Goal: Information Seeking & Learning: Learn about a topic

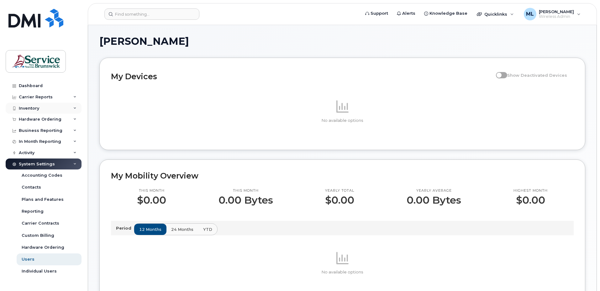
click at [38, 112] on div "Inventory" at bounding box center [44, 108] width 76 height 11
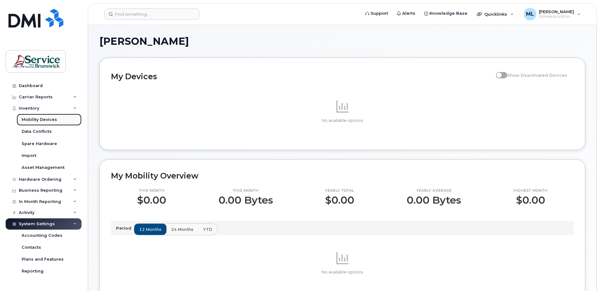
click at [45, 119] on div "Mobility Devices" at bounding box center [39, 120] width 35 height 6
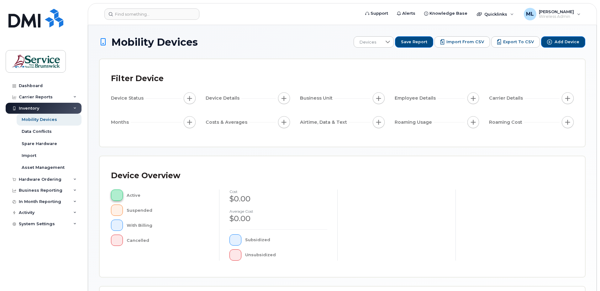
click at [119, 194] on button "button" at bounding box center [117, 195] width 12 height 11
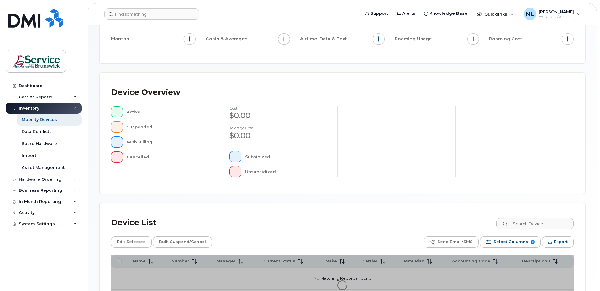
scroll to position [151, 0]
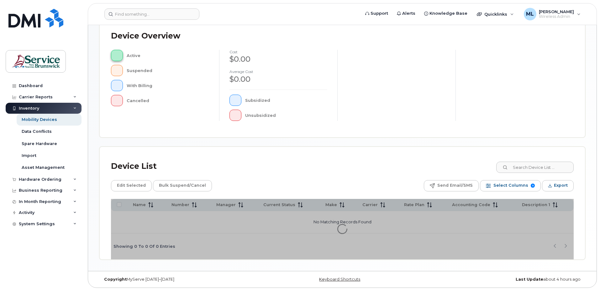
click at [120, 57] on button "button" at bounding box center [117, 55] width 12 height 11
click at [40, 109] on div "Inventory" at bounding box center [44, 108] width 76 height 11
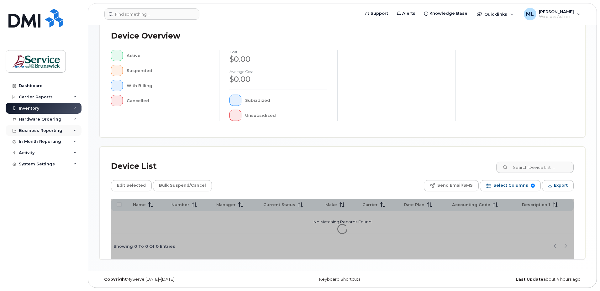
click at [58, 131] on div "Business Reporting" at bounding box center [41, 130] width 44 height 5
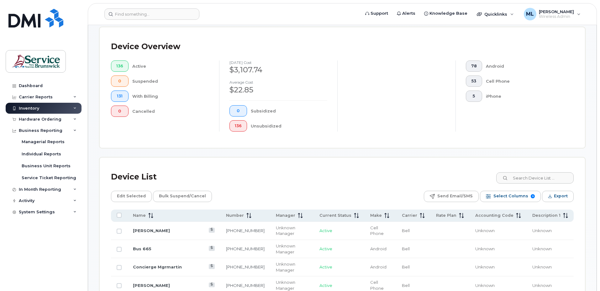
scroll to position [151, 0]
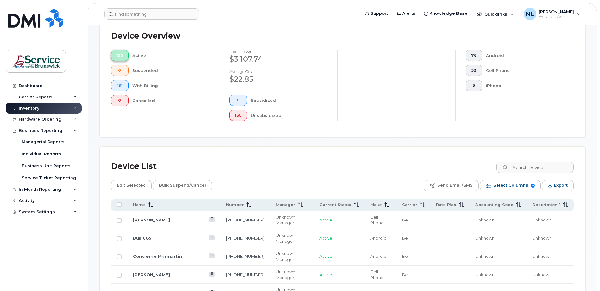
click at [119, 54] on span "136" at bounding box center [119, 55] width 7 height 5
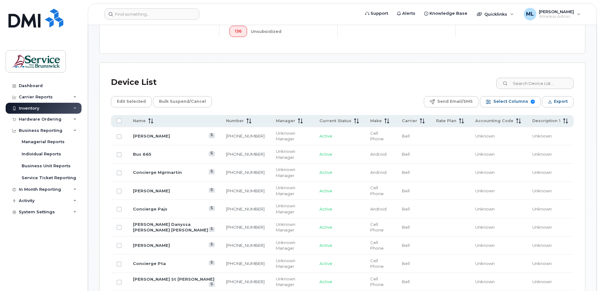
scroll to position [245, 0]
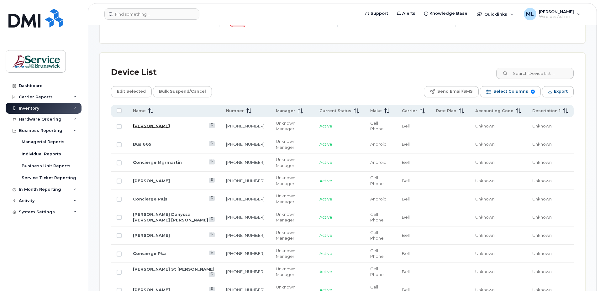
click at [163, 124] on link "Jenny Coulombe" at bounding box center [151, 125] width 37 height 5
click at [150, 113] on icon at bounding box center [150, 110] width 5 height 5
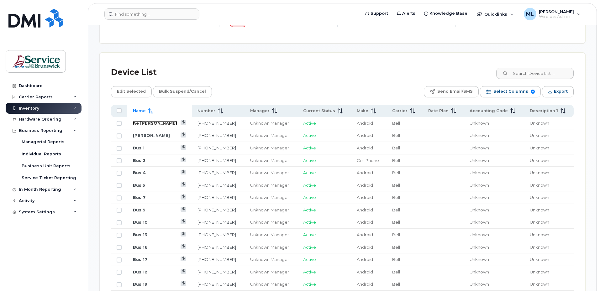
click at [148, 123] on link "Ae Ernest Lang" at bounding box center [155, 123] width 44 height 5
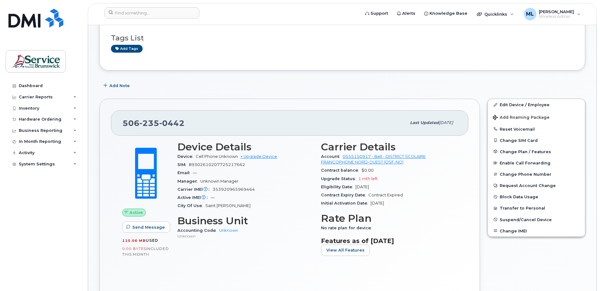
scroll to position [63, 0]
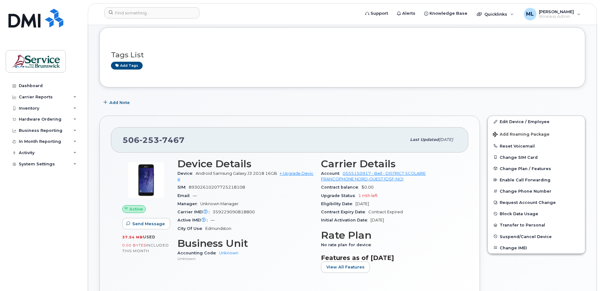
scroll to position [63, 0]
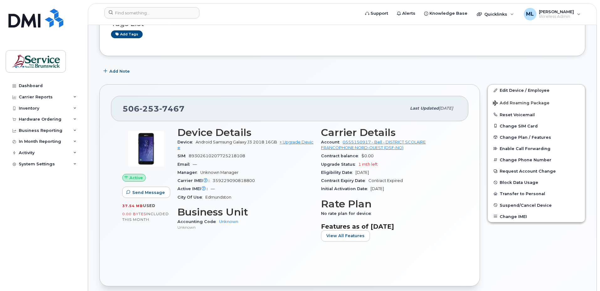
drag, startPoint x: 215, startPoint y: 144, endPoint x: 203, endPoint y: 146, distance: 12.4
click at [215, 144] on span "Android Samsung Galaxy J3 2018 16GB" at bounding box center [235, 142] width 81 height 5
drag, startPoint x: 192, startPoint y: 155, endPoint x: 246, endPoint y: 155, distance: 53.9
click at [246, 155] on div "SIM 89302610207725218108" at bounding box center [245, 156] width 136 height 8
copy span "89302610207725218108"
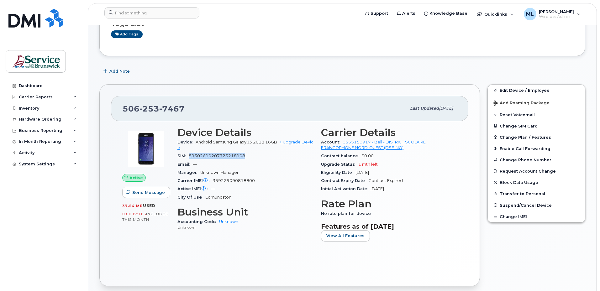
click at [221, 152] on div "SIM 89302610207725218108" at bounding box center [245, 156] width 136 height 8
click at [244, 155] on span "89302610207725218108" at bounding box center [217, 155] width 56 height 5
drag, startPoint x: 245, startPoint y: 155, endPoint x: 189, endPoint y: 159, distance: 56.5
click at [189, 159] on div "SIM 89302610207725218108" at bounding box center [245, 156] width 136 height 8
copy span "89302610207725218108"
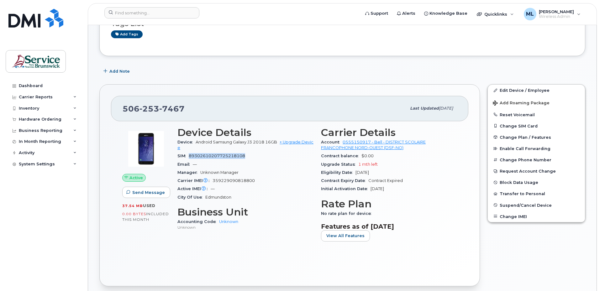
drag, startPoint x: 258, startPoint y: 159, endPoint x: 255, endPoint y: 157, distance: 3.5
click at [258, 159] on div "SIM 89302610207725218108" at bounding box center [245, 156] width 136 height 8
click at [243, 155] on span "89302610207725218108" at bounding box center [217, 155] width 56 height 5
drag, startPoint x: 246, startPoint y: 155, endPoint x: 190, endPoint y: 158, distance: 56.7
click at [190, 158] on div "SIM 89302610207725218108" at bounding box center [245, 156] width 136 height 8
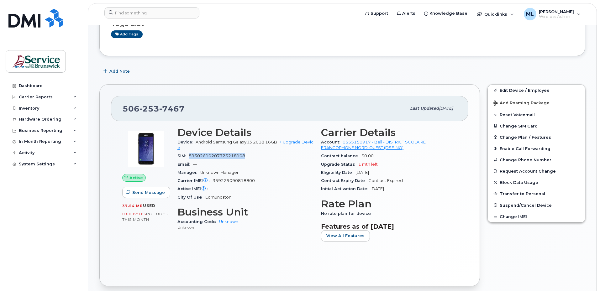
copy span "89302610207725218108"
click at [244, 157] on span "89302610207725218108" at bounding box center [217, 155] width 56 height 5
click at [202, 156] on span "89302610207725218108" at bounding box center [217, 155] width 56 height 5
drag, startPoint x: 190, startPoint y: 157, endPoint x: 244, endPoint y: 156, distance: 54.8
click at [244, 156] on span "89302610207725218108" at bounding box center [217, 155] width 56 height 5
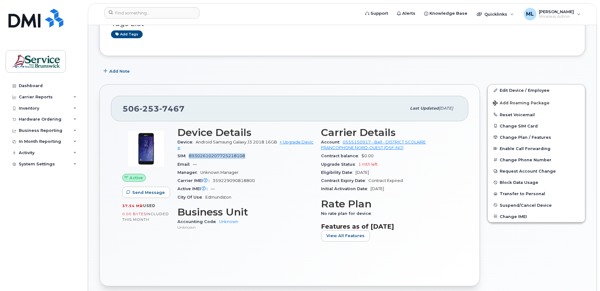
copy span "89302610207725218108"
click at [220, 147] on div "Device Android Samsung Galaxy J3 2018 16GB + Upgrade Device" at bounding box center [245, 145] width 136 height 14
drag, startPoint x: 239, startPoint y: 155, endPoint x: 191, endPoint y: 155, distance: 48.2
click at [191, 155] on div "SIM 89302610207725218108" at bounding box center [245, 156] width 136 height 8
copy span "89302610207725218108"
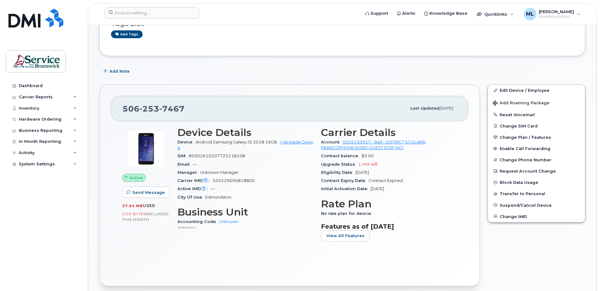
click at [231, 148] on div "Device Android Samsung Galaxy J3 2018 16GB + Upgrade Device" at bounding box center [245, 145] width 136 height 14
drag, startPoint x: 247, startPoint y: 155, endPoint x: 190, endPoint y: 160, distance: 56.3
click at [190, 160] on div "SIM 89302610207725218108" at bounding box center [245, 156] width 136 height 8
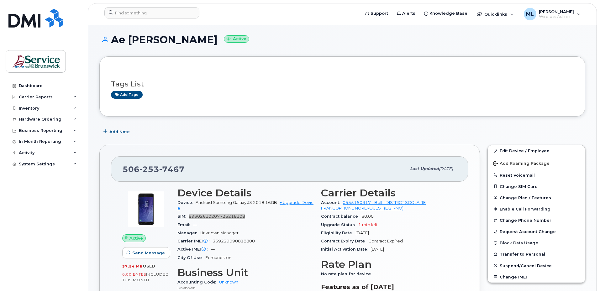
scroll to position [0, 0]
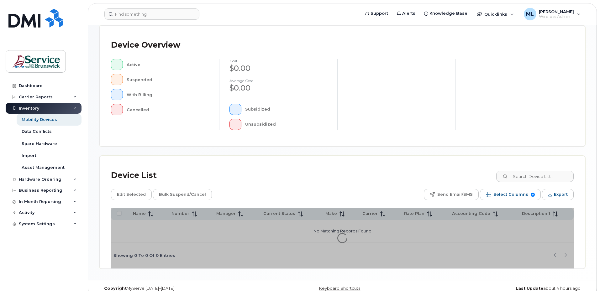
scroll to position [140, 0]
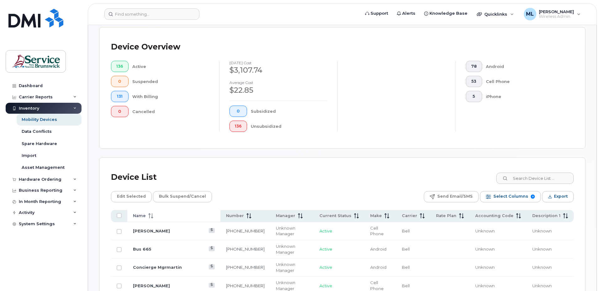
click at [142, 214] on span "Name" at bounding box center [139, 216] width 13 height 6
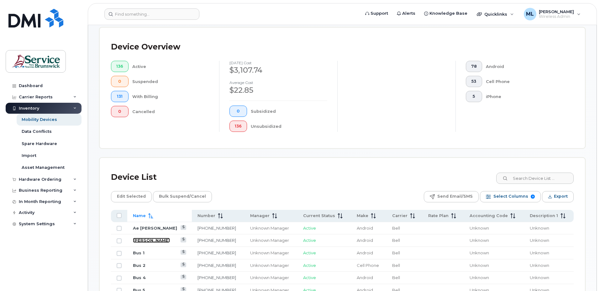
click at [148, 240] on link "Annie Deschenes" at bounding box center [151, 240] width 37 height 5
click at [154, 229] on link "Ae Ernest Lang" at bounding box center [155, 228] width 44 height 5
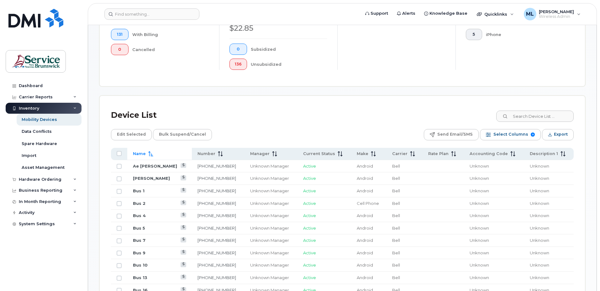
scroll to position [202, 0]
click at [141, 189] on link "Bus 1" at bounding box center [139, 190] width 12 height 5
click at [140, 202] on link "Bus 2" at bounding box center [139, 202] width 13 height 5
click at [143, 216] on link "Bus 4" at bounding box center [139, 214] width 13 height 5
click at [143, 227] on link "Bus 5" at bounding box center [139, 227] width 12 height 5
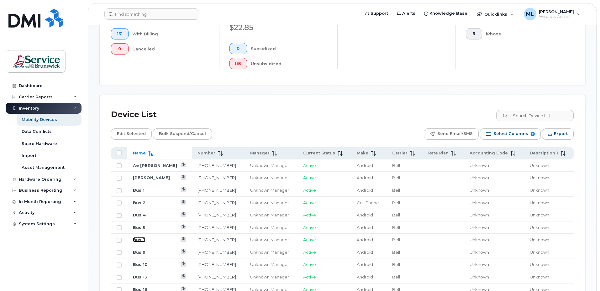
click at [140, 242] on link "Bus 7" at bounding box center [139, 239] width 13 height 5
click at [138, 252] on link "Bus 9" at bounding box center [139, 252] width 13 height 5
click at [143, 263] on link "Bus 10" at bounding box center [140, 264] width 15 height 5
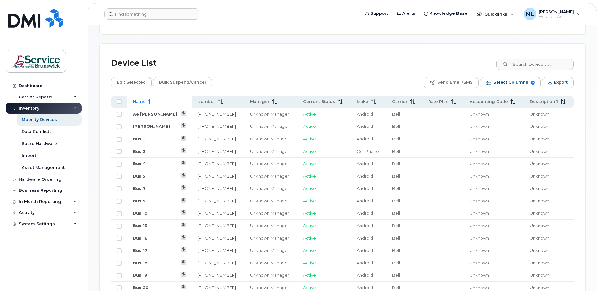
scroll to position [265, 0]
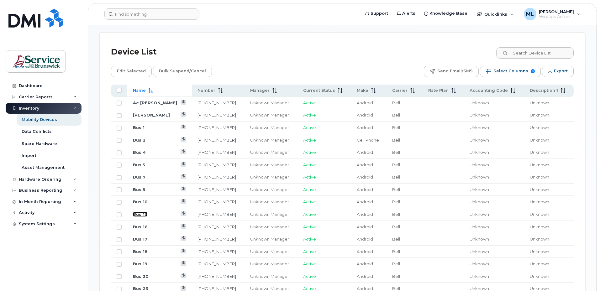
click at [143, 215] on link "Bus 13" at bounding box center [140, 214] width 14 height 5
click at [143, 226] on link "Bus 16" at bounding box center [140, 226] width 15 height 5
click at [143, 239] on link "Bus 17" at bounding box center [140, 239] width 14 height 5
click at [141, 252] on link "Bus 18" at bounding box center [140, 251] width 15 height 5
click at [144, 263] on link "Bus 19" at bounding box center [140, 263] width 14 height 5
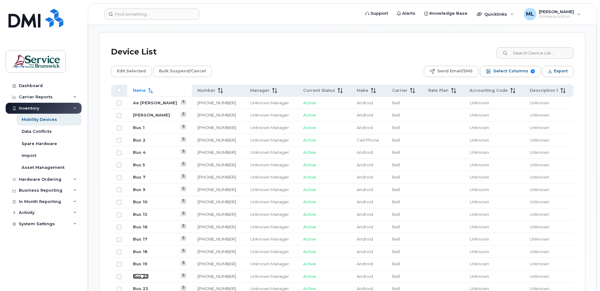
click at [145, 274] on link "Bus 20" at bounding box center [141, 276] width 16 height 5
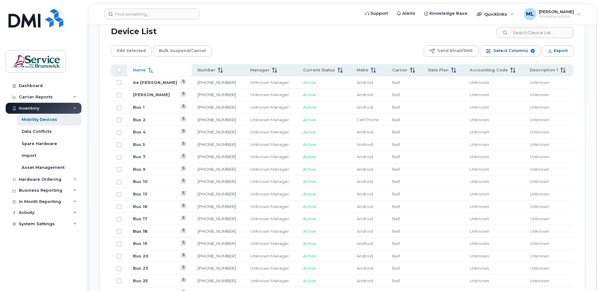
scroll to position [296, 0]
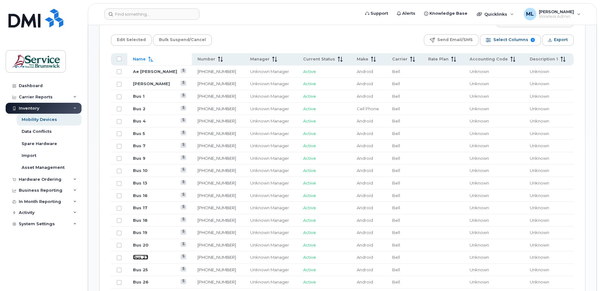
click at [141, 257] on link "Bus 23" at bounding box center [140, 257] width 15 height 5
click at [144, 272] on td "Bus 25" at bounding box center [159, 270] width 65 height 13
click at [143, 269] on link "Bus 25" at bounding box center [140, 269] width 15 height 5
click at [144, 283] on link "Bus 26" at bounding box center [141, 281] width 16 height 5
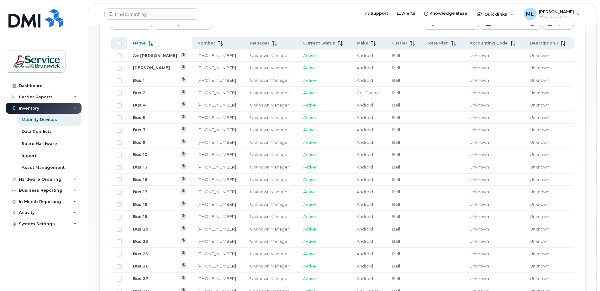
scroll to position [328, 0]
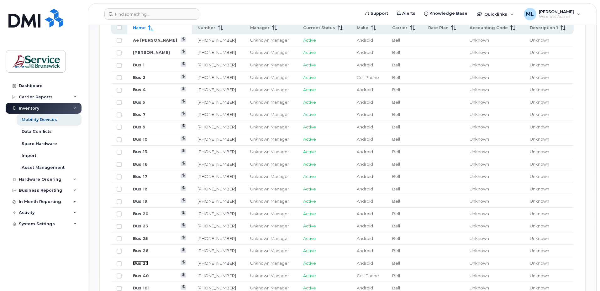
click at [143, 265] on link "Bus 27" at bounding box center [140, 263] width 15 height 5
click at [141, 276] on link "Bus 40" at bounding box center [141, 275] width 16 height 5
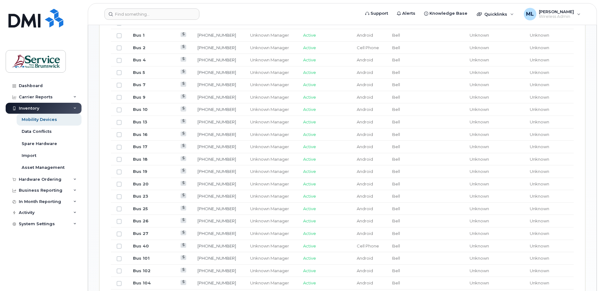
scroll to position [359, 0]
click at [144, 256] on link "Bus 101" at bounding box center [141, 256] width 17 height 5
click at [146, 269] on link "Bus 102" at bounding box center [142, 269] width 18 height 5
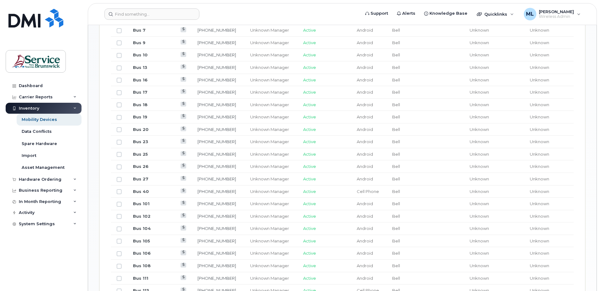
scroll to position [422, 0]
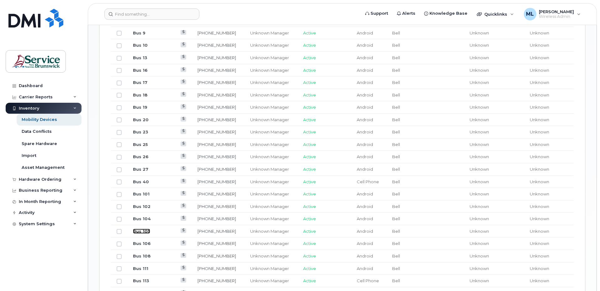
click at [146, 232] on link "Bus 105" at bounding box center [141, 231] width 17 height 5
click at [142, 206] on link "Bus 102" at bounding box center [142, 206] width 18 height 5
click at [144, 220] on link "Bus 104" at bounding box center [142, 218] width 18 height 5
click at [145, 230] on link "Bus 105" at bounding box center [141, 231] width 17 height 5
click at [146, 243] on link "Bus 106" at bounding box center [142, 243] width 18 height 5
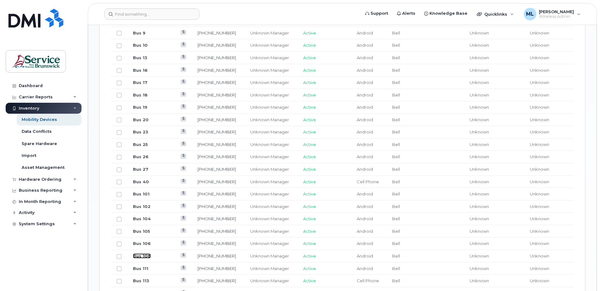
click at [146, 257] on link "Bus 108" at bounding box center [142, 255] width 18 height 5
click at [143, 267] on link "Bus 111" at bounding box center [140, 268] width 15 height 5
click at [145, 280] on link "Bus 113" at bounding box center [141, 280] width 16 height 5
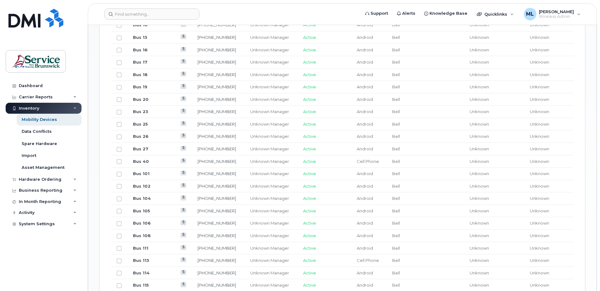
scroll to position [453, 0]
click at [140, 263] on link "Bus 114" at bounding box center [141, 261] width 17 height 5
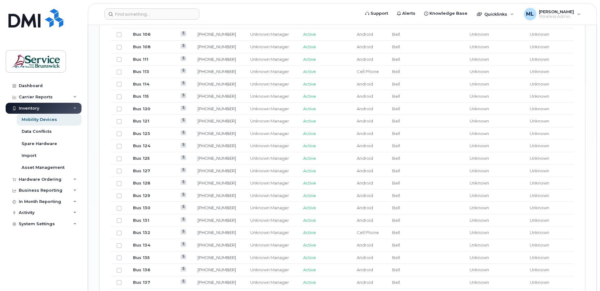
scroll to position [641, 0]
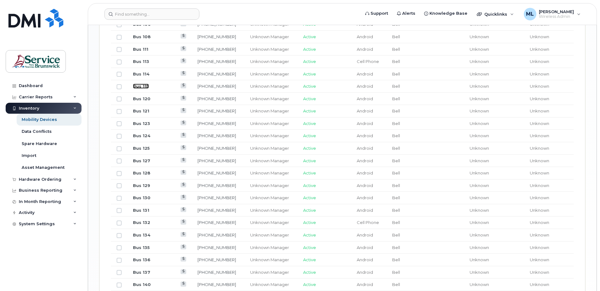
click at [144, 87] on link "Bus 115" at bounding box center [141, 86] width 16 height 5
click at [144, 100] on link "Bus 120" at bounding box center [142, 98] width 18 height 5
click at [137, 110] on link "Bus 121" at bounding box center [141, 110] width 16 height 5
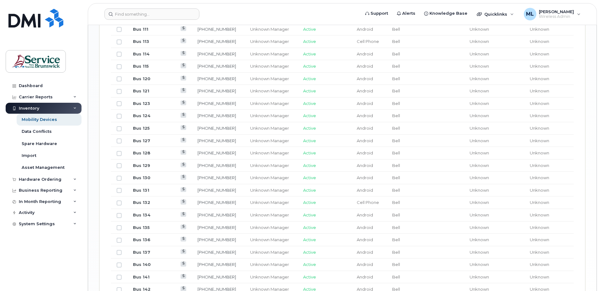
scroll to position [672, 0]
click at [146, 92] on link "Bus 123" at bounding box center [141, 92] width 17 height 5
click at [144, 105] on link "Bus 124" at bounding box center [142, 104] width 18 height 5
click at [142, 115] on link "Bus 125" at bounding box center [141, 116] width 17 height 5
click at [145, 131] on link "Bus 127" at bounding box center [141, 129] width 17 height 5
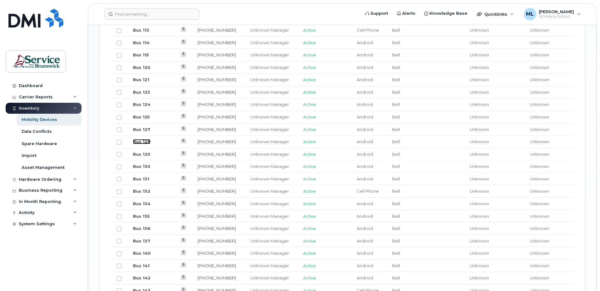
click at [147, 140] on link "Bus 128" at bounding box center [142, 141] width 18 height 5
click at [145, 154] on link "Bus 129" at bounding box center [141, 154] width 17 height 5
click at [140, 164] on link "Bus 130" at bounding box center [142, 166] width 18 height 5
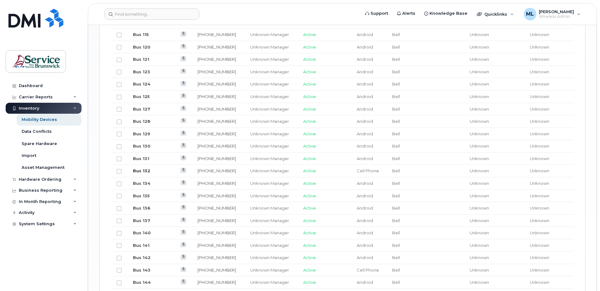
scroll to position [704, 0]
click at [146, 146] on link "Bus 131" at bounding box center [141, 147] width 16 height 5
click at [146, 158] on link "Bus 132" at bounding box center [141, 159] width 17 height 5
click at [146, 172] on link "Bus 134" at bounding box center [142, 172] width 18 height 5
click at [145, 183] on link "Bus 135" at bounding box center [141, 184] width 17 height 5
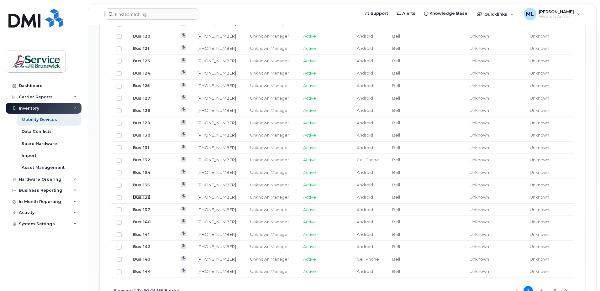
click at [147, 196] on link "Bus 136" at bounding box center [142, 197] width 18 height 5
click at [138, 210] on link "Bus 137" at bounding box center [141, 209] width 17 height 5
click at [149, 220] on link "Bus 140" at bounding box center [142, 221] width 18 height 5
click at [143, 234] on link "Bus 141" at bounding box center [141, 234] width 17 height 5
click at [146, 247] on link "Bus 142" at bounding box center [142, 246] width 18 height 5
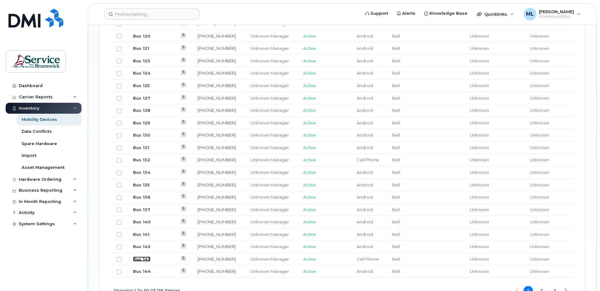
click at [143, 259] on link "Bus 143" at bounding box center [142, 259] width 18 height 5
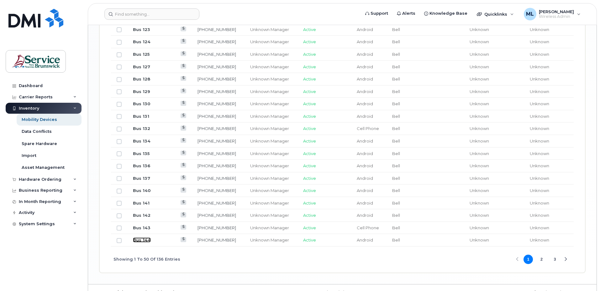
click at [143, 238] on link "Bus 144" at bounding box center [142, 239] width 18 height 5
click at [542, 260] on button "2" at bounding box center [541, 259] width 9 height 9
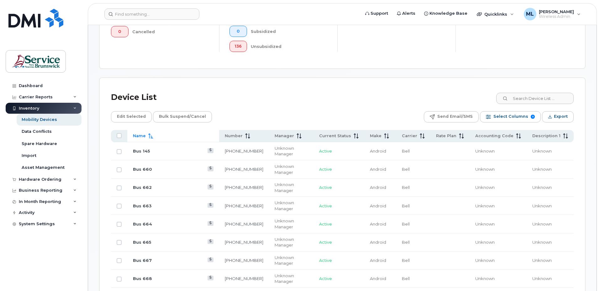
scroll to position [234, 0]
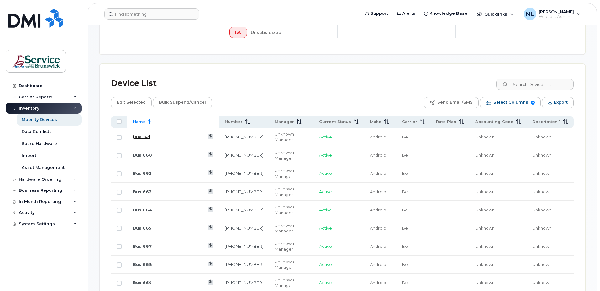
click at [142, 134] on link "Bus 145" at bounding box center [141, 136] width 17 height 5
click at [145, 153] on link "Bus 660" at bounding box center [142, 155] width 19 height 5
click at [145, 171] on link "Bus 662" at bounding box center [142, 173] width 19 height 5
click at [143, 189] on link "Bus 663" at bounding box center [142, 191] width 19 height 5
click at [143, 207] on link "Bus 664" at bounding box center [142, 209] width 19 height 5
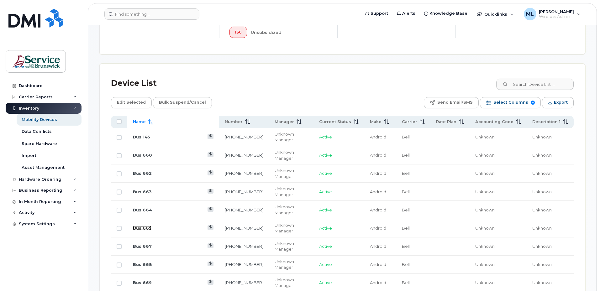
click at [146, 226] on link "Bus 665" at bounding box center [142, 228] width 18 height 5
click at [146, 244] on link "Bus 667" at bounding box center [142, 246] width 19 height 5
click at [146, 262] on link "Bus 668" at bounding box center [142, 264] width 19 height 5
click at [145, 280] on link "Bus 669" at bounding box center [142, 282] width 19 height 5
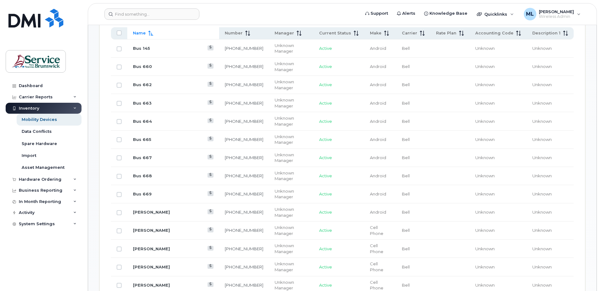
scroll to position [328, 0]
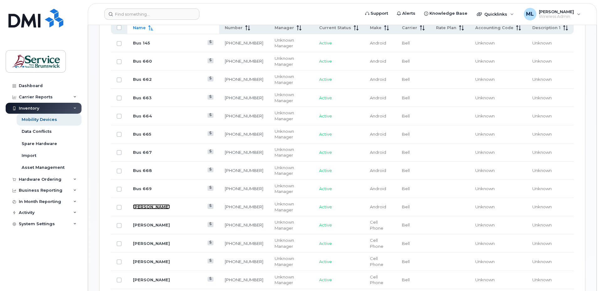
click at [138, 204] on link "Carmen Daneault" at bounding box center [151, 206] width 37 height 5
click at [150, 222] on link "Carole Dion" at bounding box center [151, 224] width 37 height 5
click at [150, 241] on link "Caroline Lafrance" at bounding box center [151, 243] width 37 height 5
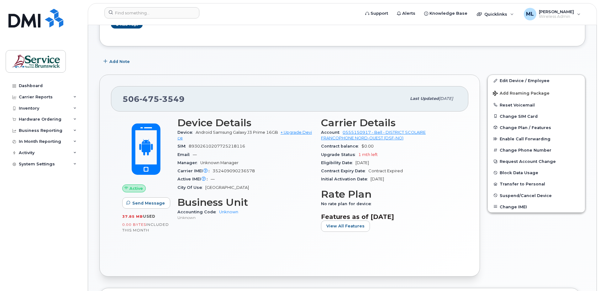
scroll to position [94, 0]
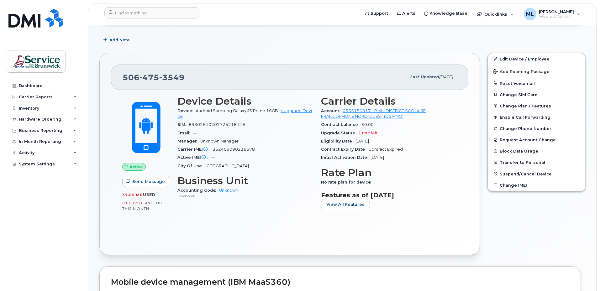
click at [145, 224] on div "Active Send Message 37.85 MB  used 0.00 Bytes  included this month Device Detai…" at bounding box center [289, 166] width 357 height 153
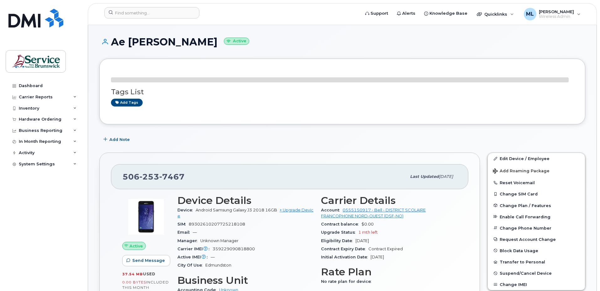
scroll to position [63, 0]
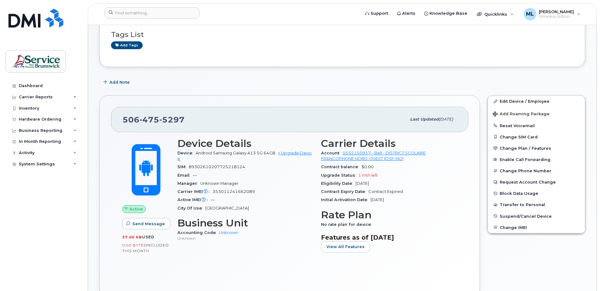
scroll to position [63, 0]
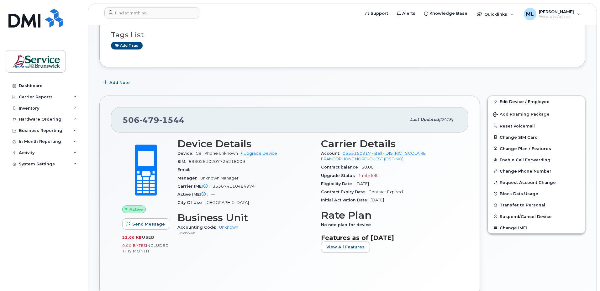
scroll to position [63, 0]
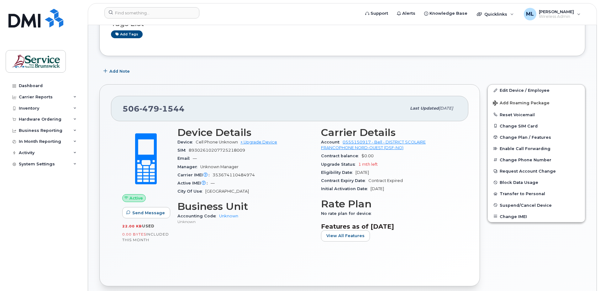
click at [257, 160] on div "Email —" at bounding box center [245, 158] width 136 height 8
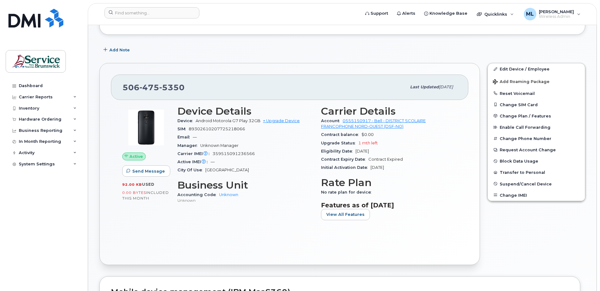
scroll to position [94, 0]
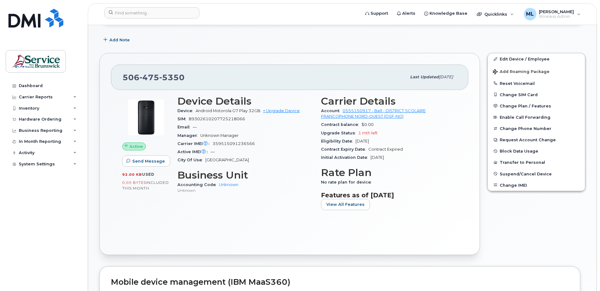
click at [142, 223] on div "Active Send Message 92.00 KB  used 0.00 Bytes  included this month Device Detai…" at bounding box center [289, 166] width 357 height 153
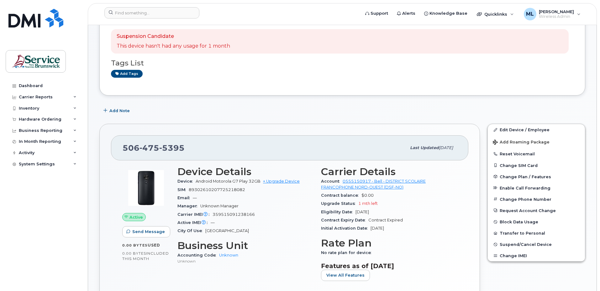
scroll to position [63, 0]
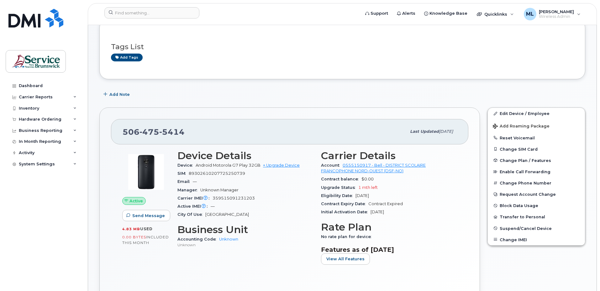
scroll to position [63, 0]
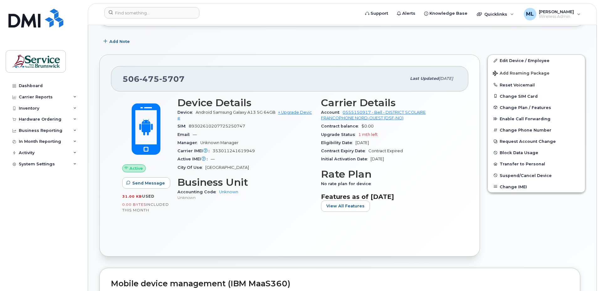
scroll to position [94, 0]
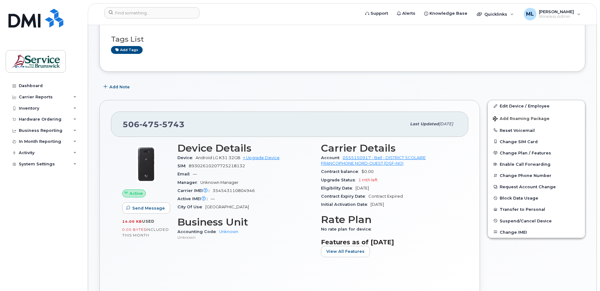
scroll to position [63, 0]
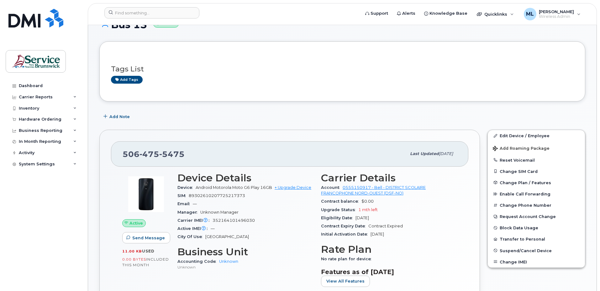
scroll to position [31, 0]
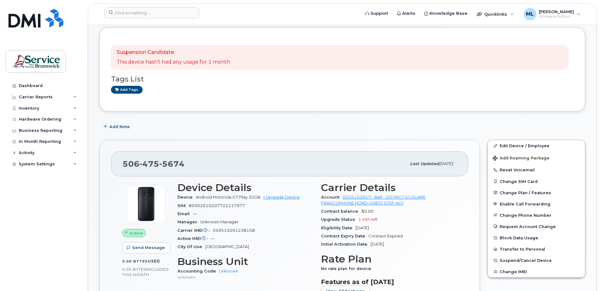
scroll to position [63, 0]
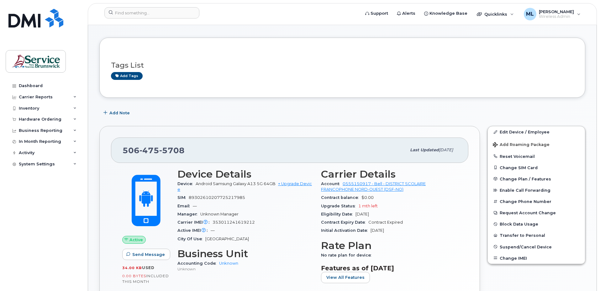
scroll to position [31, 0]
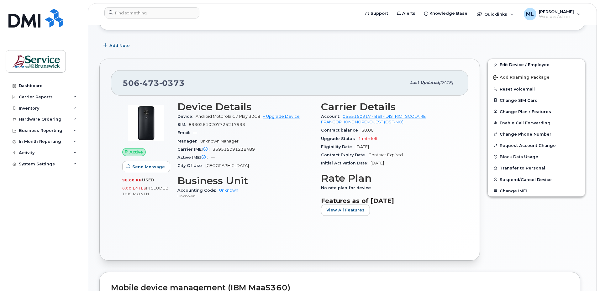
scroll to position [94, 0]
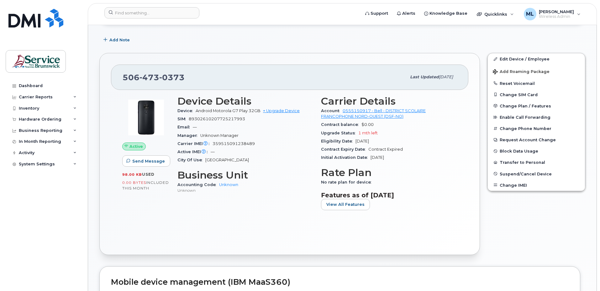
click at [170, 219] on div "Active Send Message 98.00 KB  used 0.00 Bytes  included this month" at bounding box center [145, 155] width 55 height 127
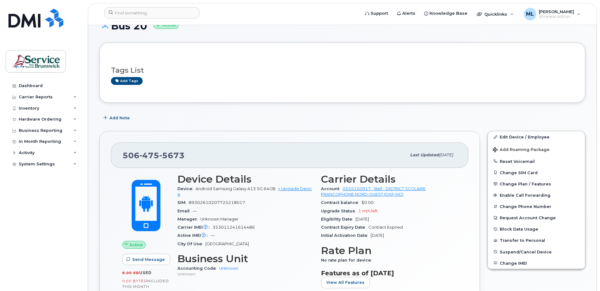
scroll to position [31, 0]
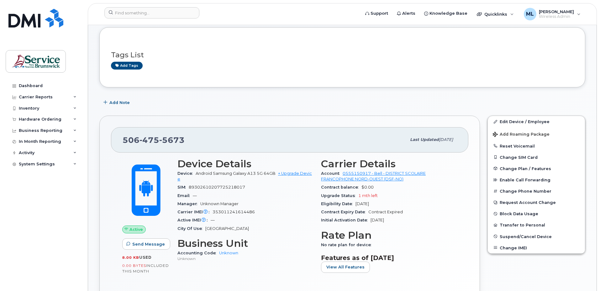
click at [165, 106] on div "Add Note" at bounding box center [342, 102] width 486 height 11
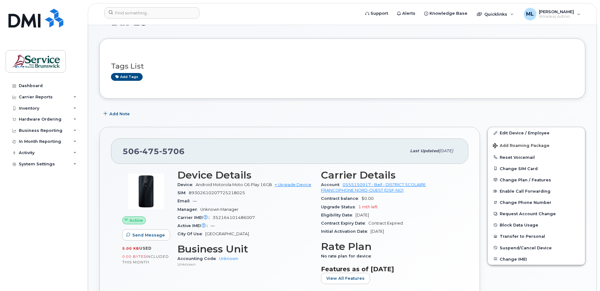
scroll to position [31, 0]
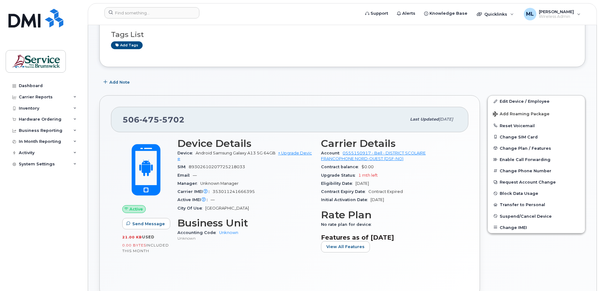
scroll to position [63, 0]
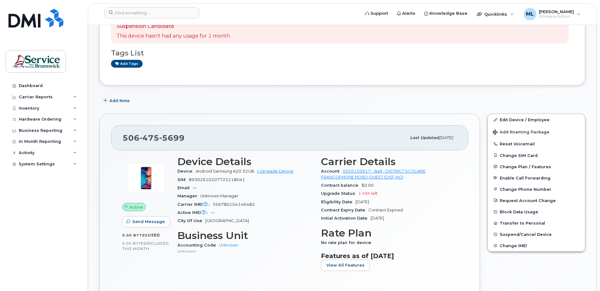
scroll to position [63, 0]
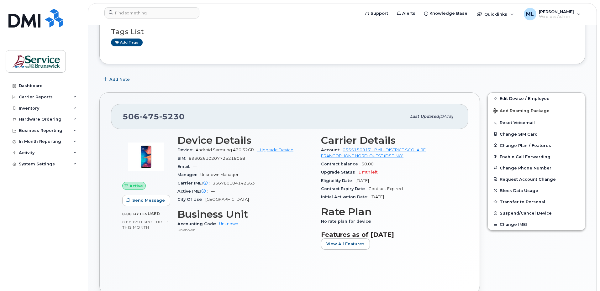
scroll to position [94, 0]
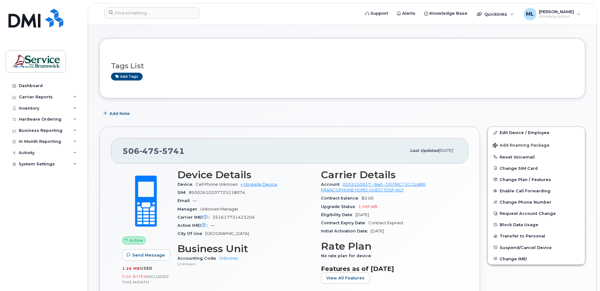
scroll to position [31, 0]
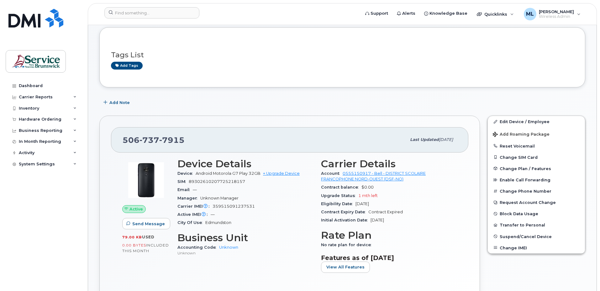
scroll to position [63, 0]
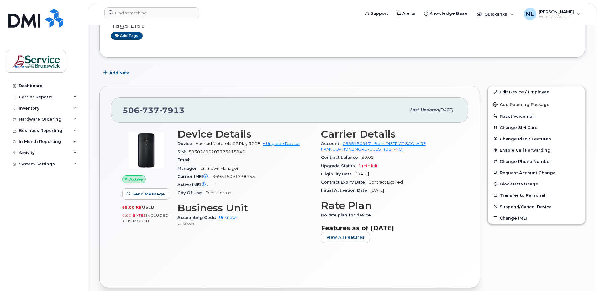
scroll to position [63, 0]
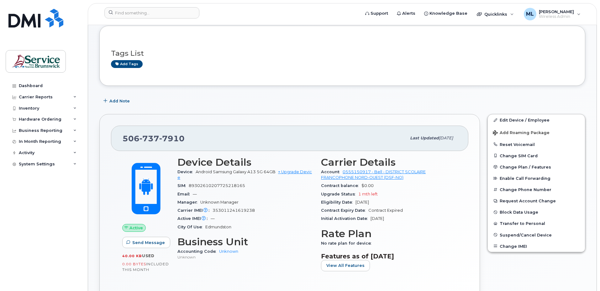
scroll to position [63, 0]
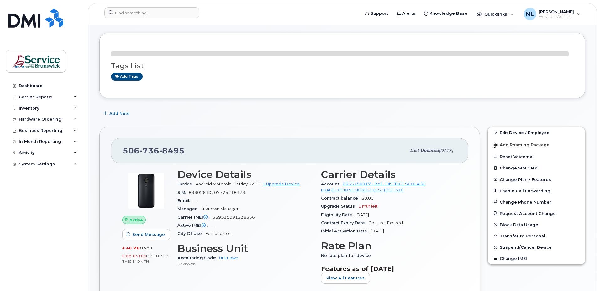
scroll to position [31, 0]
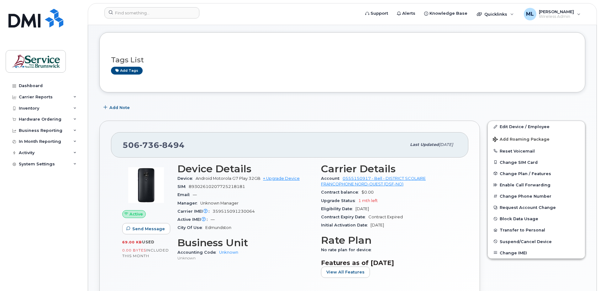
scroll to position [63, 0]
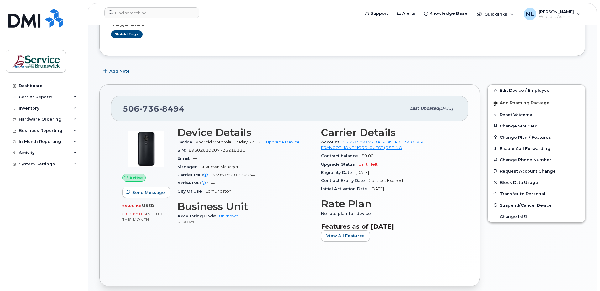
click at [283, 193] on div "City Of Use Edmundston" at bounding box center [245, 191] width 136 height 8
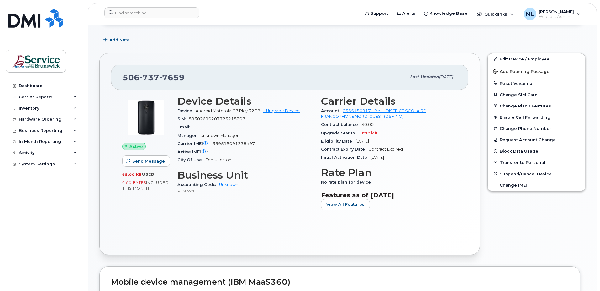
click at [126, 209] on div "Active Send Message 65.00 KB  used 0.00 Bytes  included this month" at bounding box center [145, 155] width 55 height 127
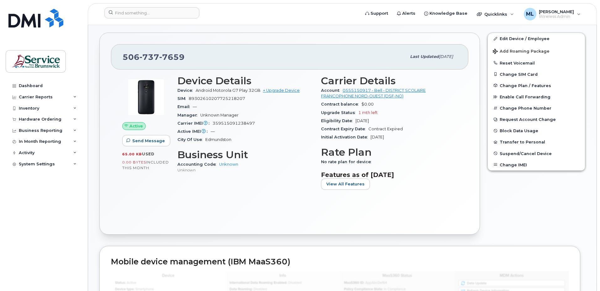
scroll to position [125, 0]
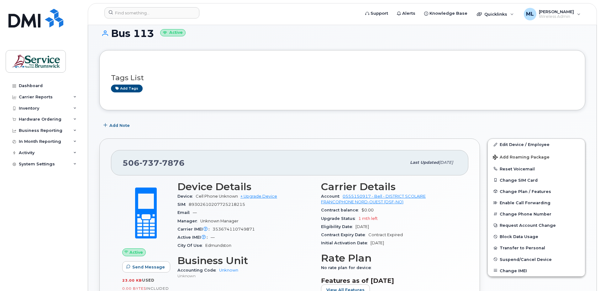
scroll to position [94, 0]
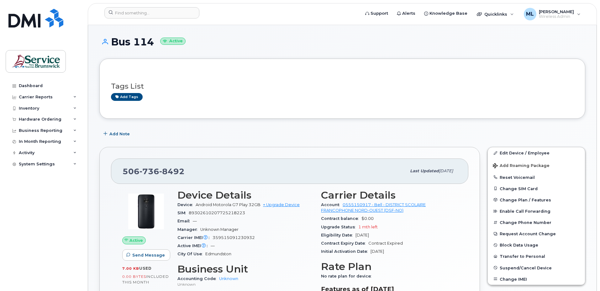
click at [176, 134] on div "Add Note" at bounding box center [342, 133] width 486 height 11
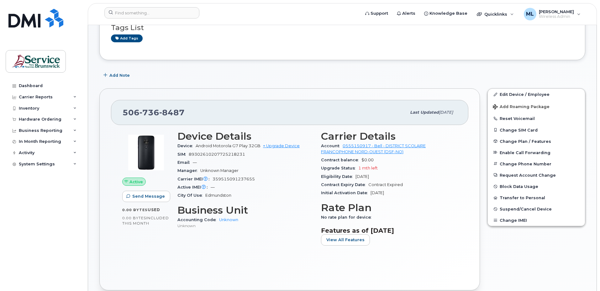
scroll to position [94, 0]
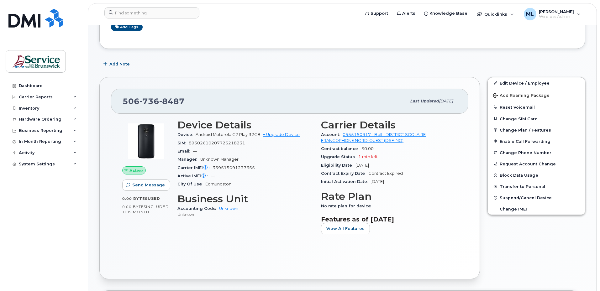
click at [178, 225] on div "Device Details Device Android Motorola G7 Play 32GB + Upgrade Device SIM [TECHN…" at bounding box center [245, 179] width 143 height 127
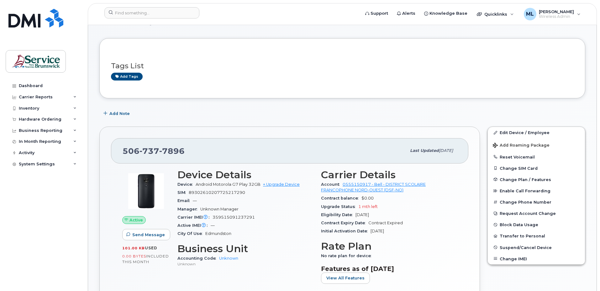
scroll to position [31, 0]
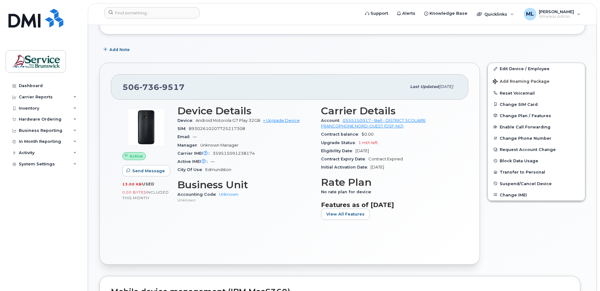
scroll to position [94, 0]
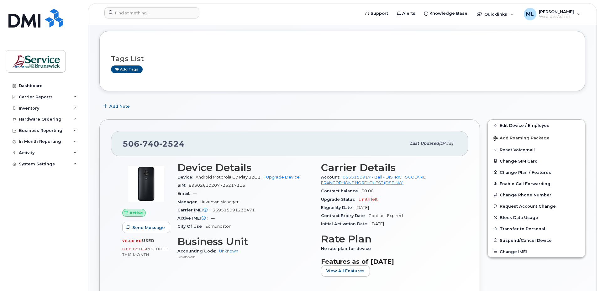
scroll to position [31, 0]
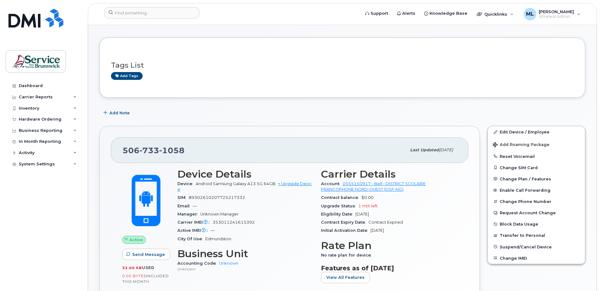
scroll to position [63, 0]
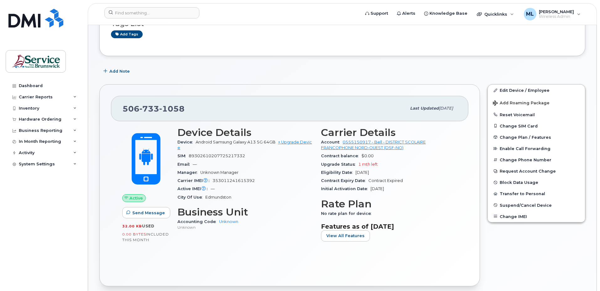
click at [111, 135] on div "Active Send Message 32.00 KB  used 0.00 Bytes  included this month Device Detai…" at bounding box center [289, 197] width 357 height 153
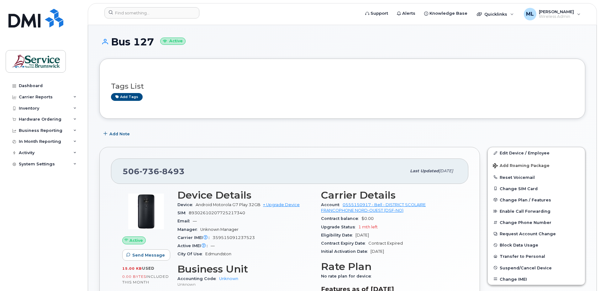
click at [237, 130] on div "Add Note" at bounding box center [342, 133] width 486 height 11
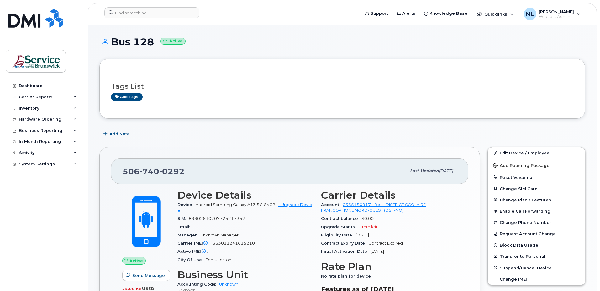
click at [305, 137] on div "Add Note" at bounding box center [342, 133] width 486 height 11
click at [253, 130] on div "Add Note" at bounding box center [342, 133] width 486 height 11
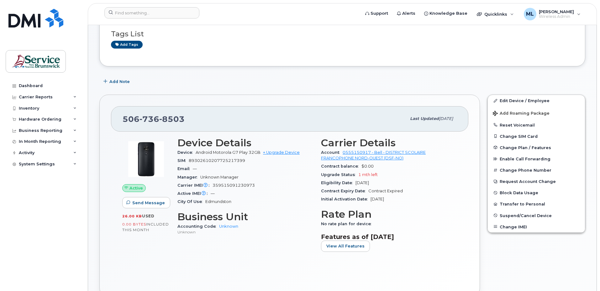
scroll to position [63, 0]
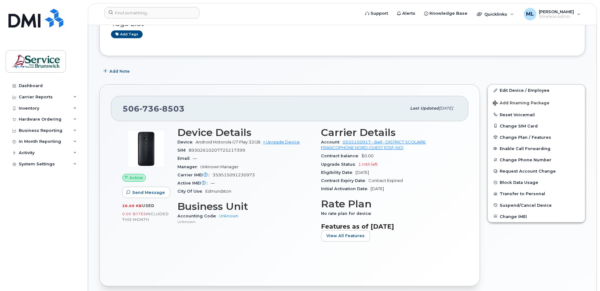
click at [145, 233] on div "Active Send Message 26.00 KB  used 0.00 Bytes  included this month" at bounding box center [145, 186] width 55 height 127
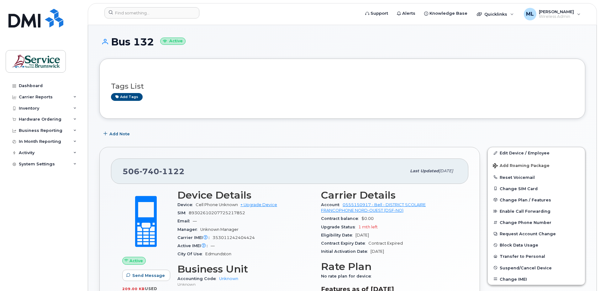
click at [210, 87] on h3 "Tags List" at bounding box center [342, 86] width 462 height 8
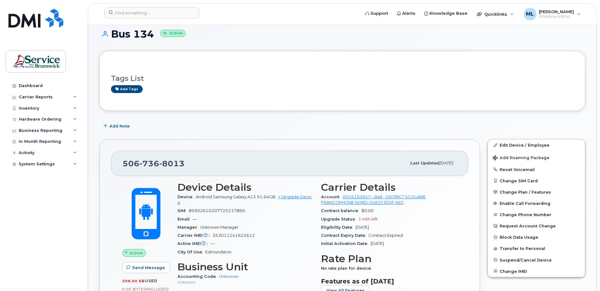
scroll to position [31, 0]
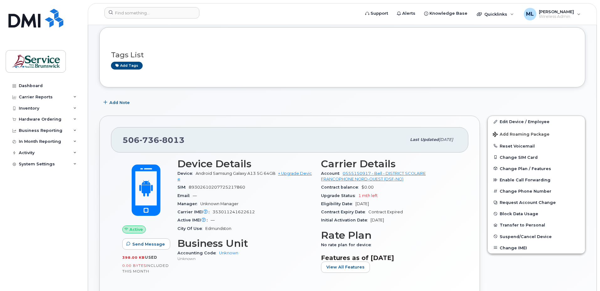
click at [195, 127] on div "506 736 8013 Last updated Jul 31, 2025 Active Send Message 398.00 KB  used 0.00…" at bounding box center [289, 217] width 380 height 202
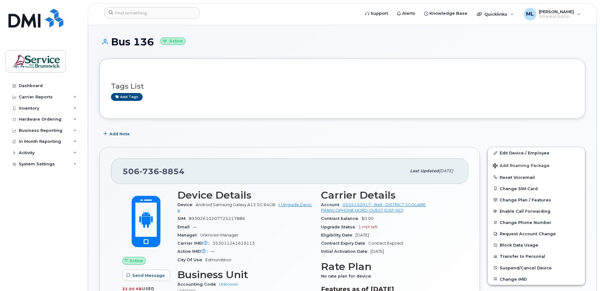
scroll to position [31, 0]
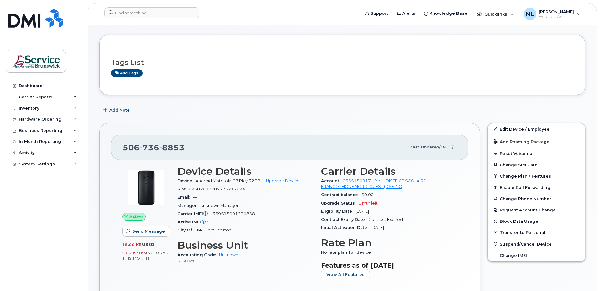
scroll to position [63, 0]
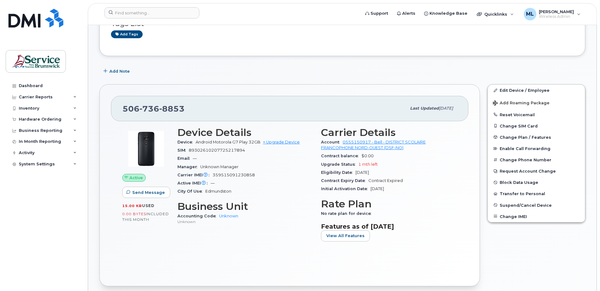
click at [233, 265] on div "Active Send Message 15.00 KB  used 0.00 Bytes  included this month Device Detai…" at bounding box center [289, 197] width 357 height 153
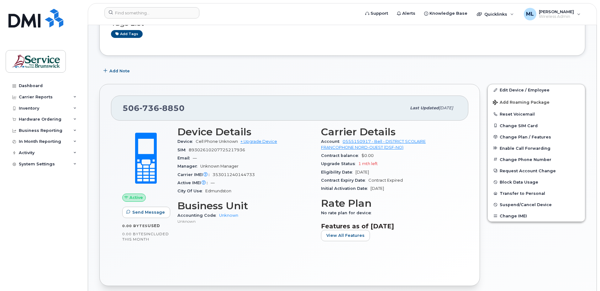
scroll to position [94, 0]
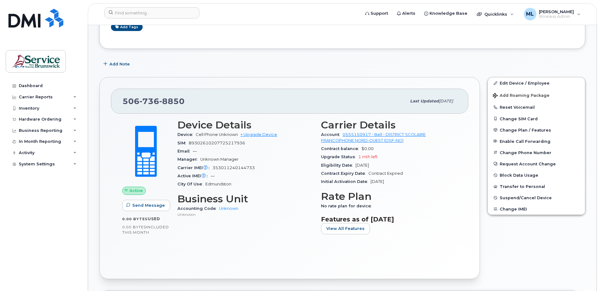
click at [128, 79] on div "506 736 8850 Last updated Jul 31, 2025 Active Send Message 0.00 Bytes  used 0.0…" at bounding box center [289, 178] width 380 height 202
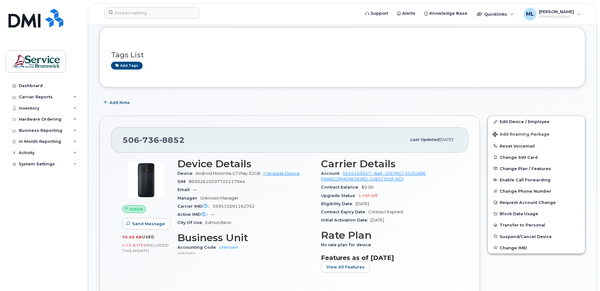
scroll to position [63, 0]
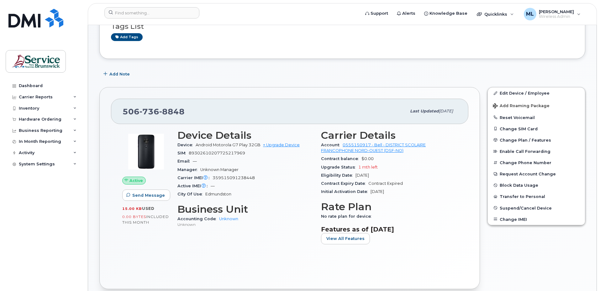
scroll to position [63, 0]
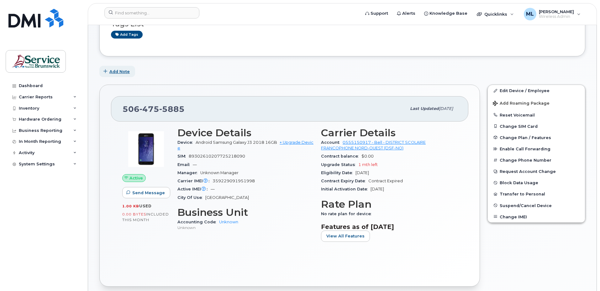
scroll to position [63, 0]
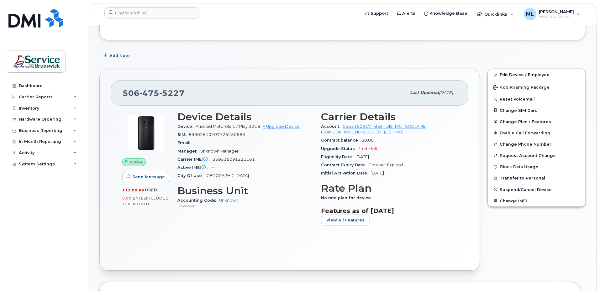
scroll to position [94, 0]
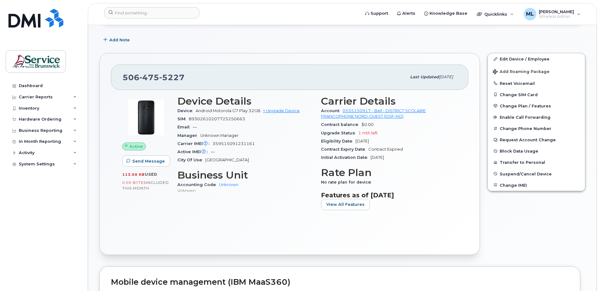
click at [117, 116] on div "Active Send Message 113.00 KB  used 0.00 Bytes  included this month Device Deta…" at bounding box center [289, 166] width 357 height 153
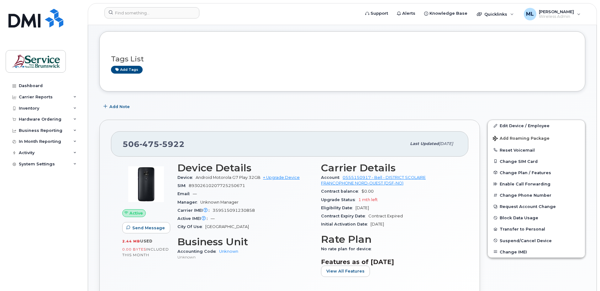
scroll to position [63, 0]
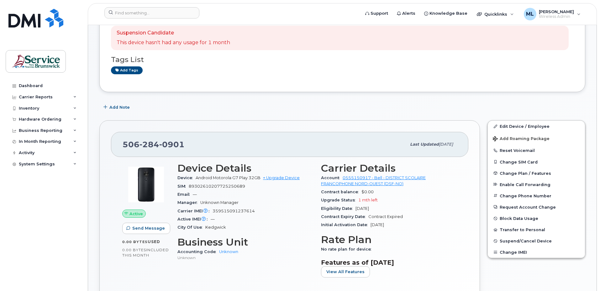
scroll to position [63, 0]
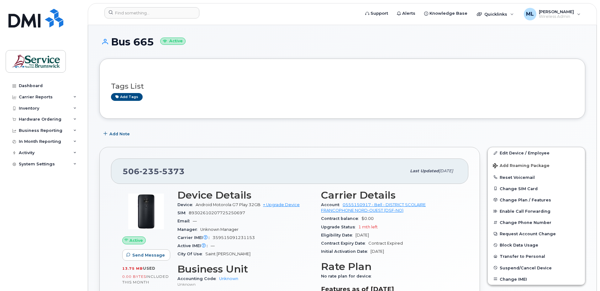
click at [143, 144] on div "[PHONE_NUMBER] Last updated [DATE] Active Send Message 13.75 MB  used 0.00 Byte…" at bounding box center [290, 248] width 388 height 210
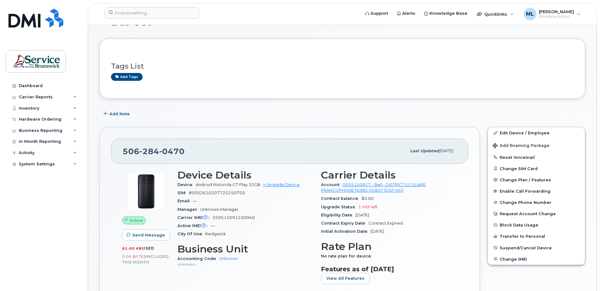
scroll to position [31, 0]
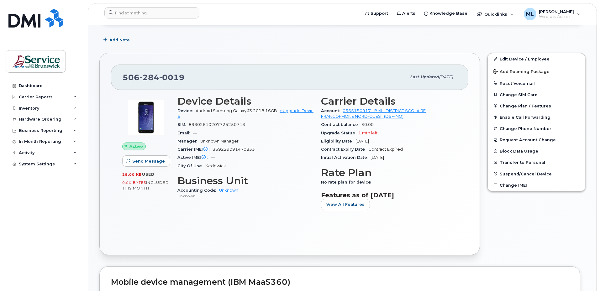
scroll to position [125, 0]
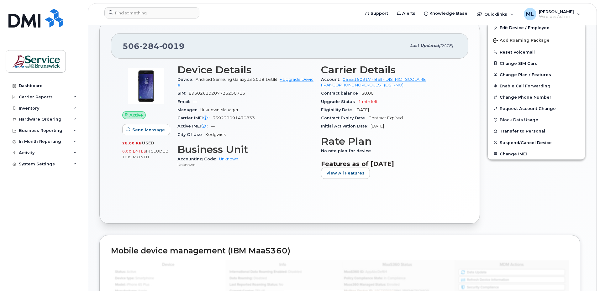
click at [299, 150] on h3 "Business Unit" at bounding box center [245, 149] width 136 height 11
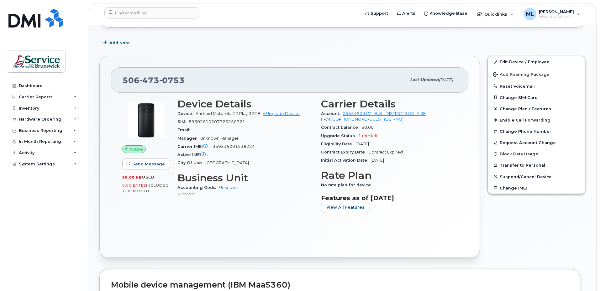
scroll to position [94, 0]
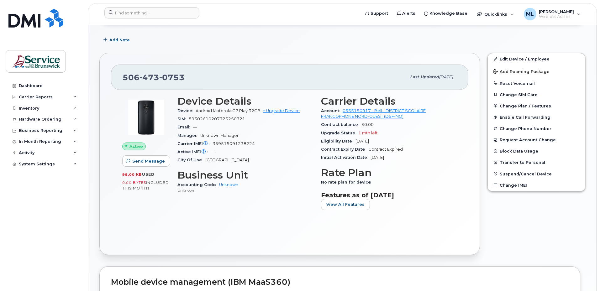
click at [222, 221] on div "Active Send Message 98.00 KB  used 0.00 Bytes  included this month Device Detai…" at bounding box center [289, 166] width 357 height 153
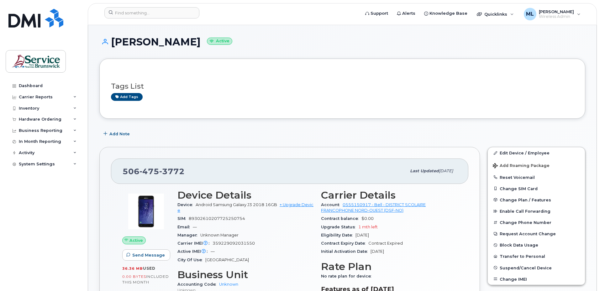
click at [227, 154] on div "506 475 3772 Last updated Jul 31, 2025 Active Send Message 36.36 MB  used 0.00 …" at bounding box center [289, 248] width 380 height 202
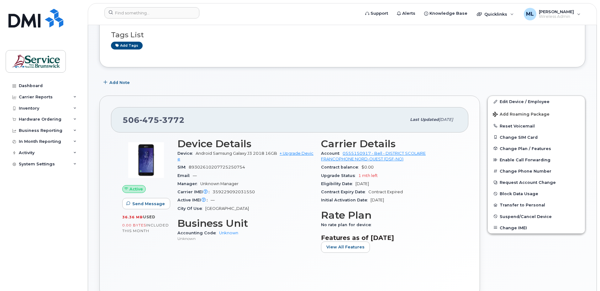
scroll to position [63, 0]
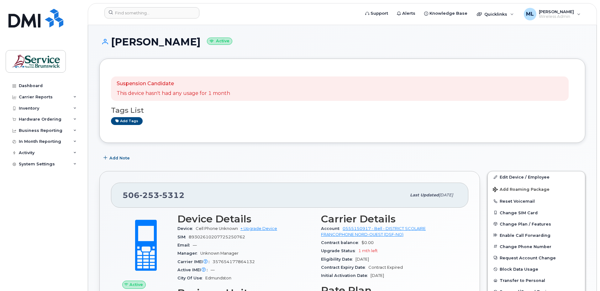
drag, startPoint x: 318, startPoint y: 91, endPoint x: 302, endPoint y: 82, distance: 18.0
click at [318, 91] on div "Suspension Candidate This device hasn't had any usage for 1 month" at bounding box center [339, 88] width 457 height 24
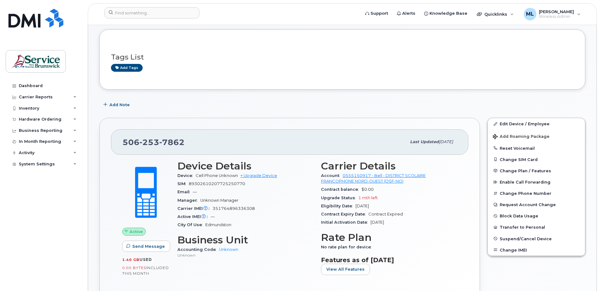
scroll to position [63, 0]
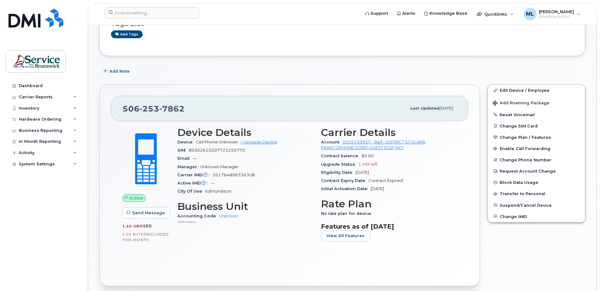
click at [82, 223] on div "Dashboard Carrier Reports Monthly Billing Data Daily Data Pooling Data Behavior…" at bounding box center [44, 180] width 77 height 201
click at [77, 93] on div "Carrier Reports" at bounding box center [44, 96] width 76 height 11
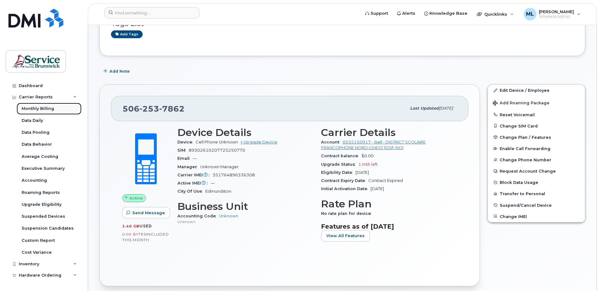
click at [43, 107] on div "Monthly Billing" at bounding box center [38, 109] width 33 height 6
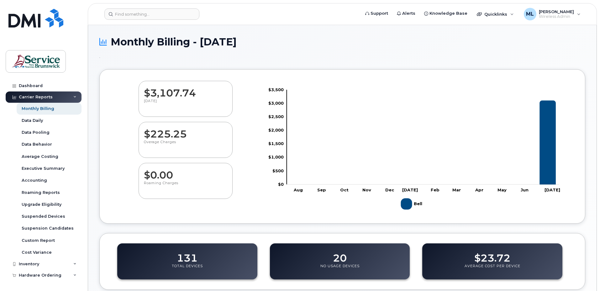
click at [138, 44] on h1 "Monthly Billing - [DATE]" at bounding box center [342, 41] width 486 height 11
click at [174, 112] on div "$3,107.74 [DATE]" at bounding box center [185, 99] width 94 height 36
click at [166, 94] on dd "$3,107.74" at bounding box center [185, 90] width 83 height 18
drag, startPoint x: 166, startPoint y: 94, endPoint x: 198, endPoint y: 144, distance: 59.4
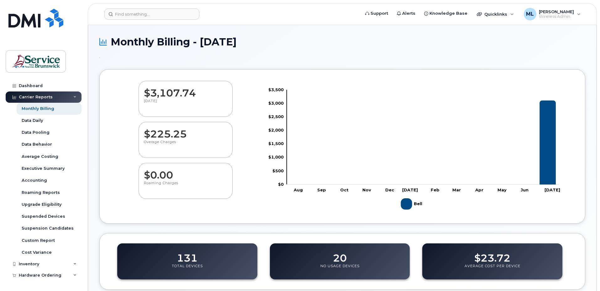
click at [198, 144] on p "Overage Charges" at bounding box center [185, 145] width 83 height 11
click at [408, 205] on rect "Legend" at bounding box center [412, 204] width 23 height 16
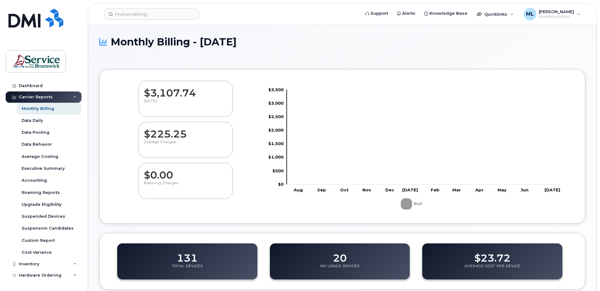
click at [408, 205] on rect "Legend" at bounding box center [412, 204] width 23 height 16
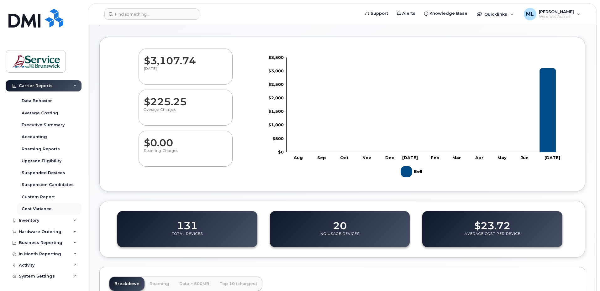
scroll to position [63, 0]
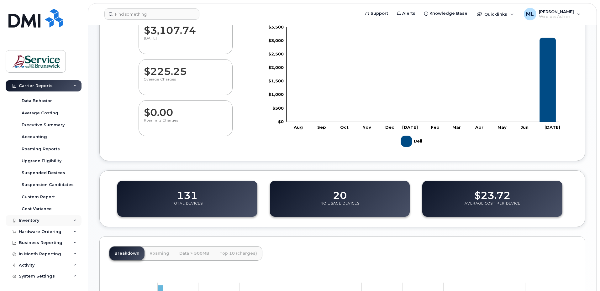
click at [49, 216] on div "Inventory" at bounding box center [44, 220] width 76 height 11
click at [35, 232] on div "Mobility Devices" at bounding box center [39, 232] width 35 height 6
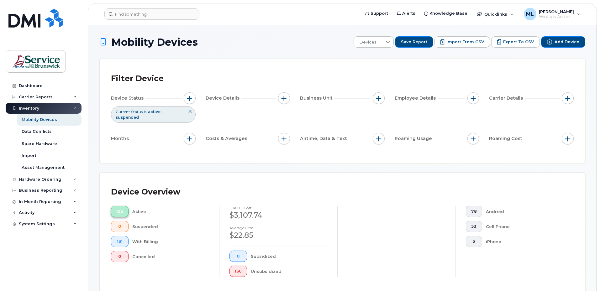
click at [121, 209] on span "136" at bounding box center [119, 211] width 7 height 5
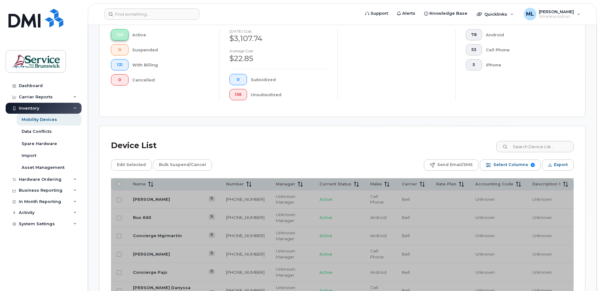
scroll to position [219, 0]
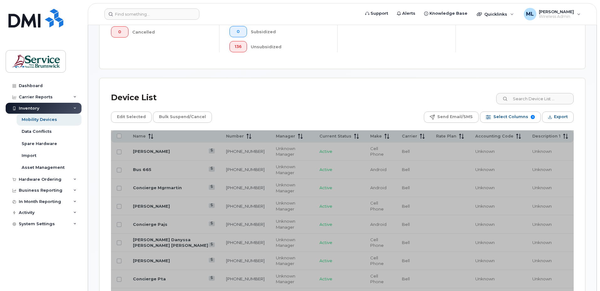
click at [255, 119] on div "Edit Selected Bulk Suspend/Cancel Send Email/SMS Select Columns 9 Filter Refres…" at bounding box center [342, 117] width 462 height 11
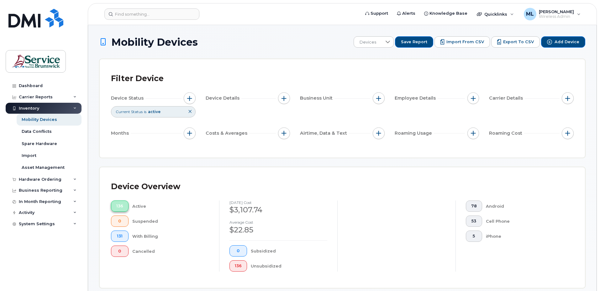
click at [126, 205] on button "136" at bounding box center [120, 205] width 18 height 11
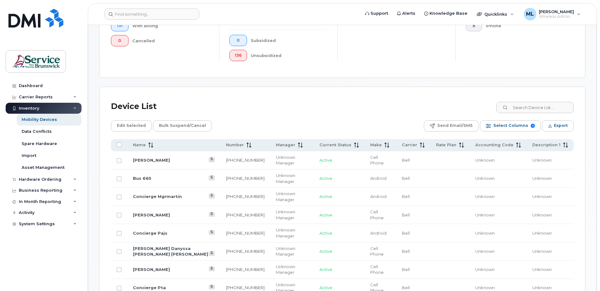
scroll to position [251, 0]
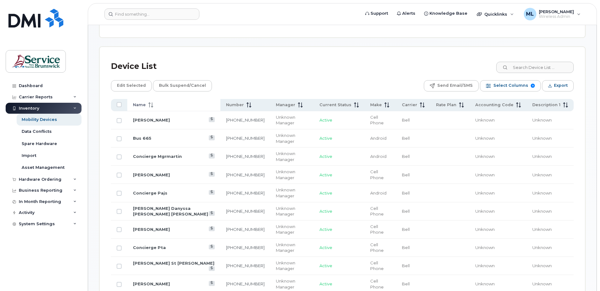
click at [145, 107] on span "Name" at bounding box center [139, 105] width 13 height 6
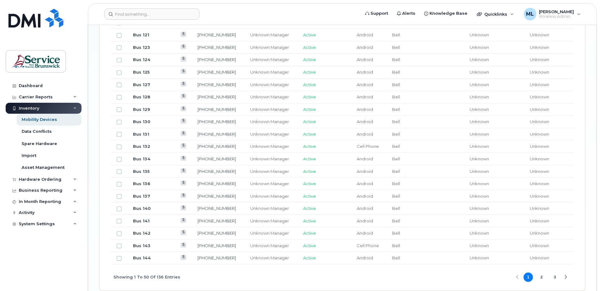
scroll to position [748, 0]
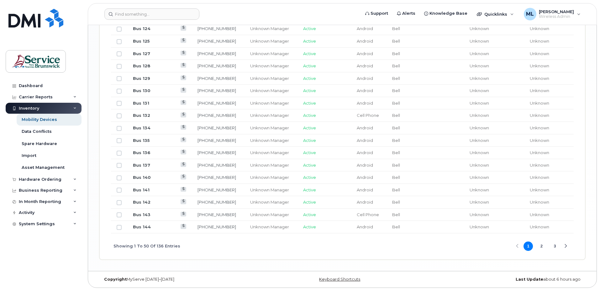
click at [542, 247] on button "2" at bounding box center [541, 246] width 9 height 9
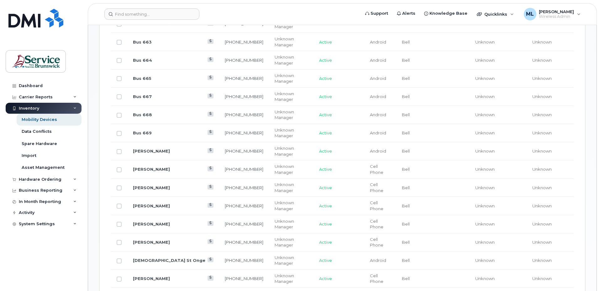
scroll to position [372, 0]
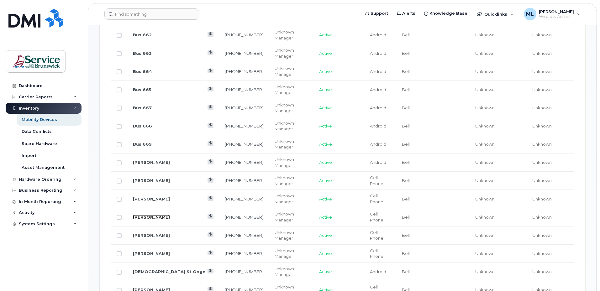
click at [145, 215] on link "[PERSON_NAME]" at bounding box center [151, 217] width 37 height 5
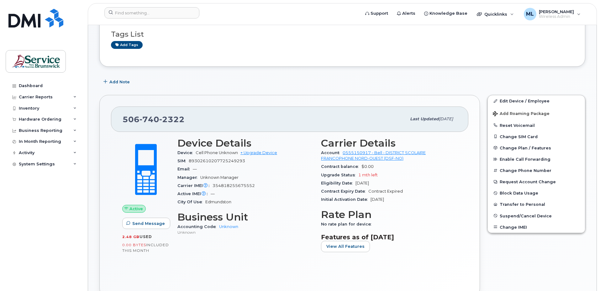
scroll to position [63, 0]
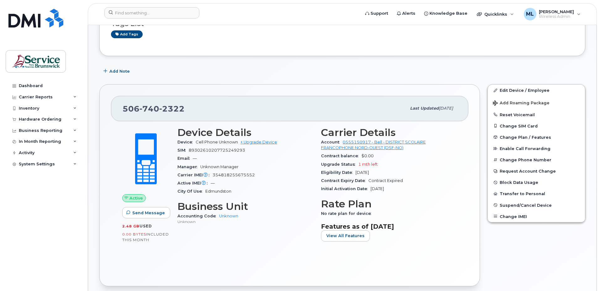
click at [429, 252] on div "Active Send Message 2.48 GB  used 0.00 Bytes  included this month Device Detail…" at bounding box center [289, 197] width 357 height 153
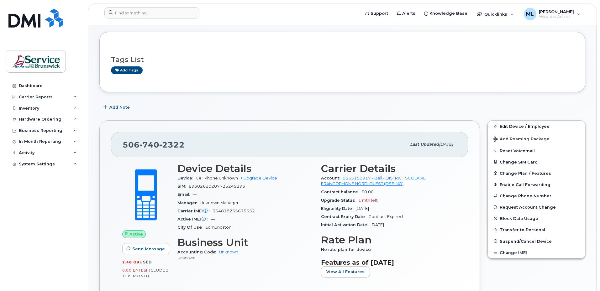
scroll to position [0, 0]
